Goal: Information Seeking & Learning: Learn about a topic

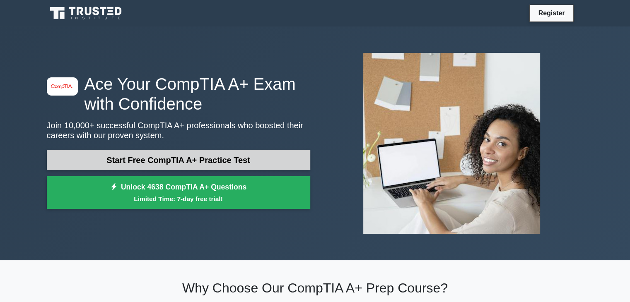
click at [219, 166] on link "Start Free CompTIA A+ Practice Test" at bounding box center [179, 160] width 264 height 20
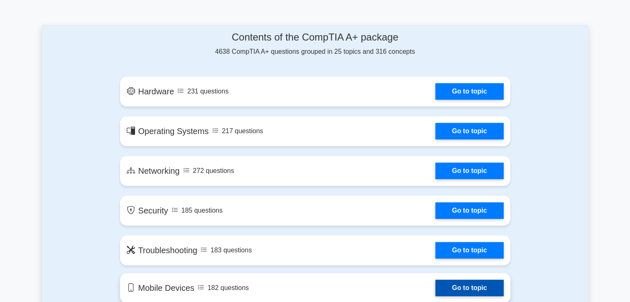
scroll to position [373, 0]
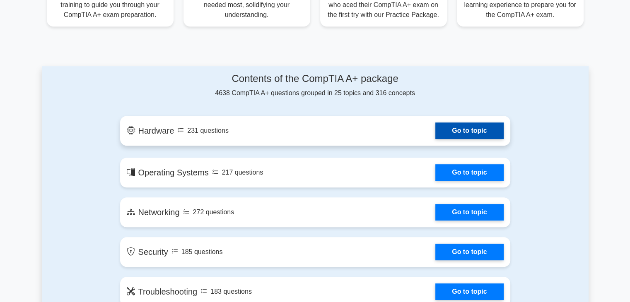
click at [451, 130] on link "Go to topic" at bounding box center [469, 131] width 68 height 17
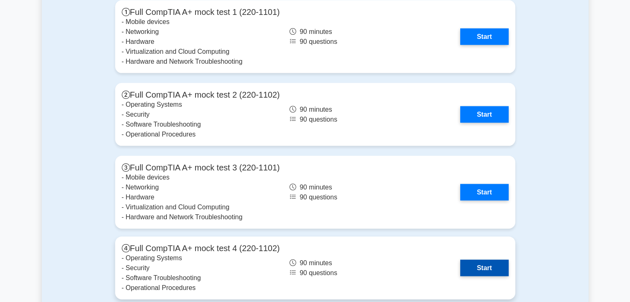
scroll to position [1699, 0]
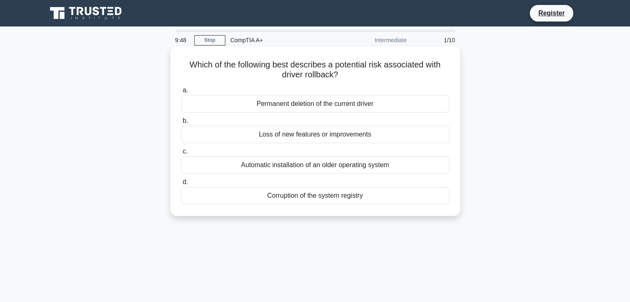
click at [300, 168] on div "Automatic installation of an older operating system" at bounding box center [315, 165] width 268 height 17
click at [181, 155] on input "c. Automatic installation of an older operating system" at bounding box center [181, 151] width 0 height 5
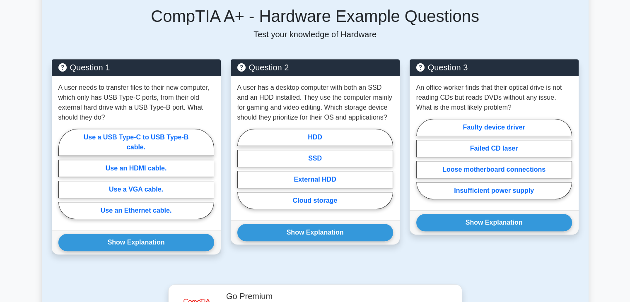
scroll to position [373, 0]
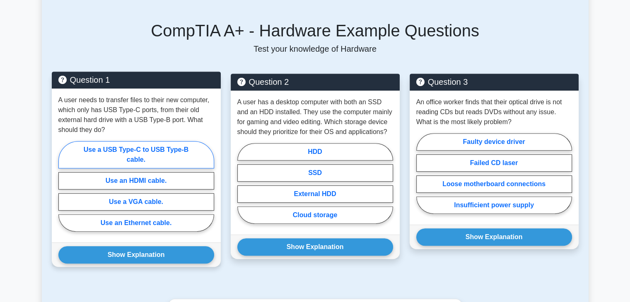
click at [161, 144] on label "Use a USB Type-C to USB Type-B cable." at bounding box center [136, 154] width 156 height 27
click at [64, 186] on input "Use a USB Type-C to USB Type-B cable." at bounding box center [60, 188] width 5 height 5
radio input "true"
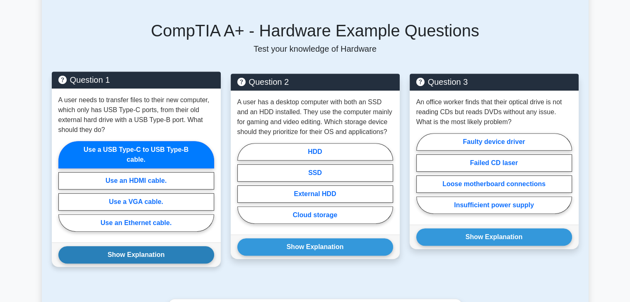
click at [183, 247] on button "Show Explanation" at bounding box center [136, 255] width 156 height 17
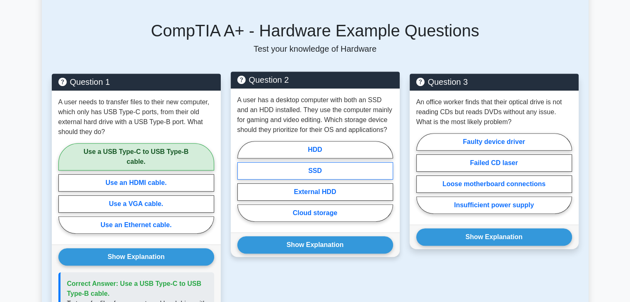
click at [346, 162] on label "SSD" at bounding box center [315, 170] width 156 height 17
click at [243, 181] on input "SSD" at bounding box center [239, 183] width 5 height 5
radio input "true"
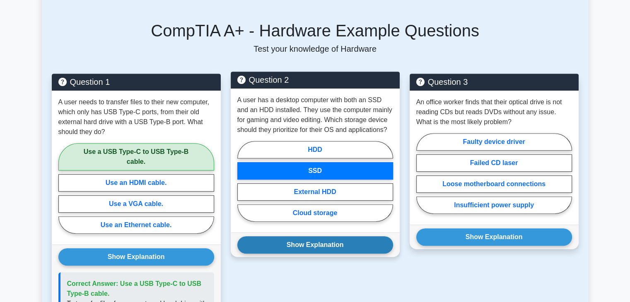
click at [328, 237] on button "Show Explanation" at bounding box center [315, 245] width 156 height 17
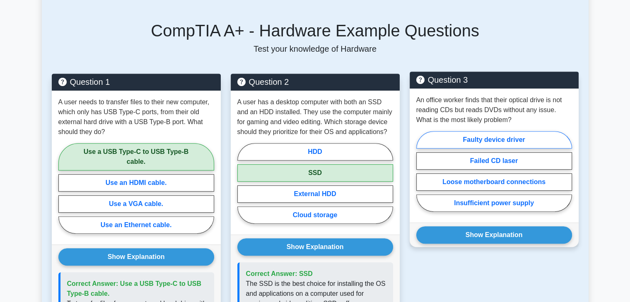
click at [535, 131] on label "Faulty device driver" at bounding box center [494, 139] width 156 height 17
click at [422, 172] on input "Faulty device driver" at bounding box center [418, 174] width 5 height 5
radio input "true"
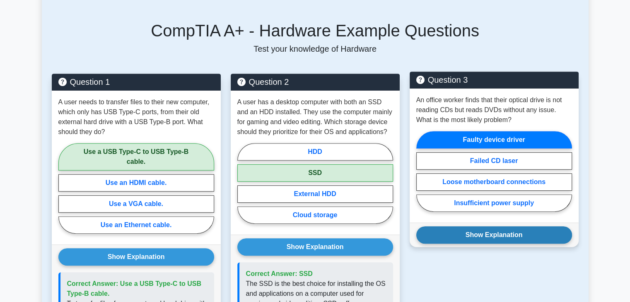
click at [515, 227] on button "Show Explanation" at bounding box center [494, 235] width 156 height 17
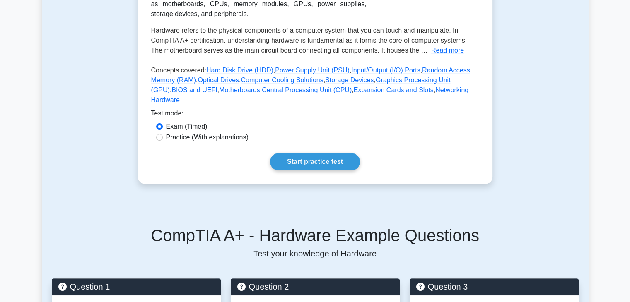
scroll to position [0, 0]
